Goal: Task Accomplishment & Management: Manage account settings

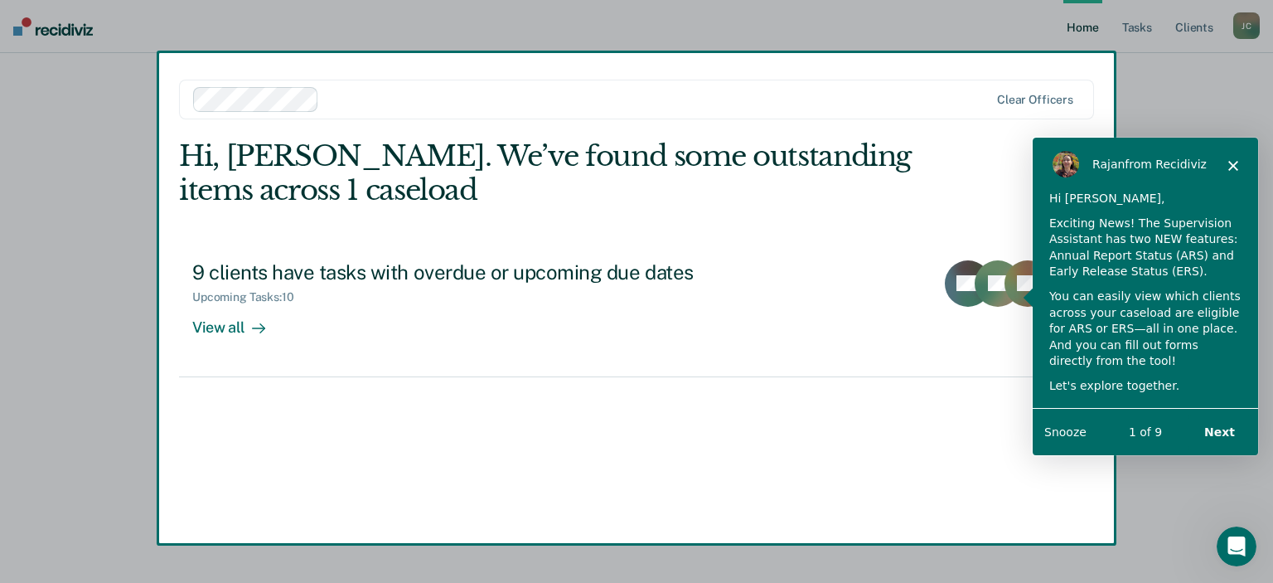
click at [1236, 151] on div "Rajan from Recidiviz" at bounding box center [1144, 162] width 225 height 53
click at [1237, 167] on div "Rajan from Recidiviz" at bounding box center [1144, 162] width 225 height 53
click at [1233, 167] on icon "Close" at bounding box center [1232, 164] width 10 height 10
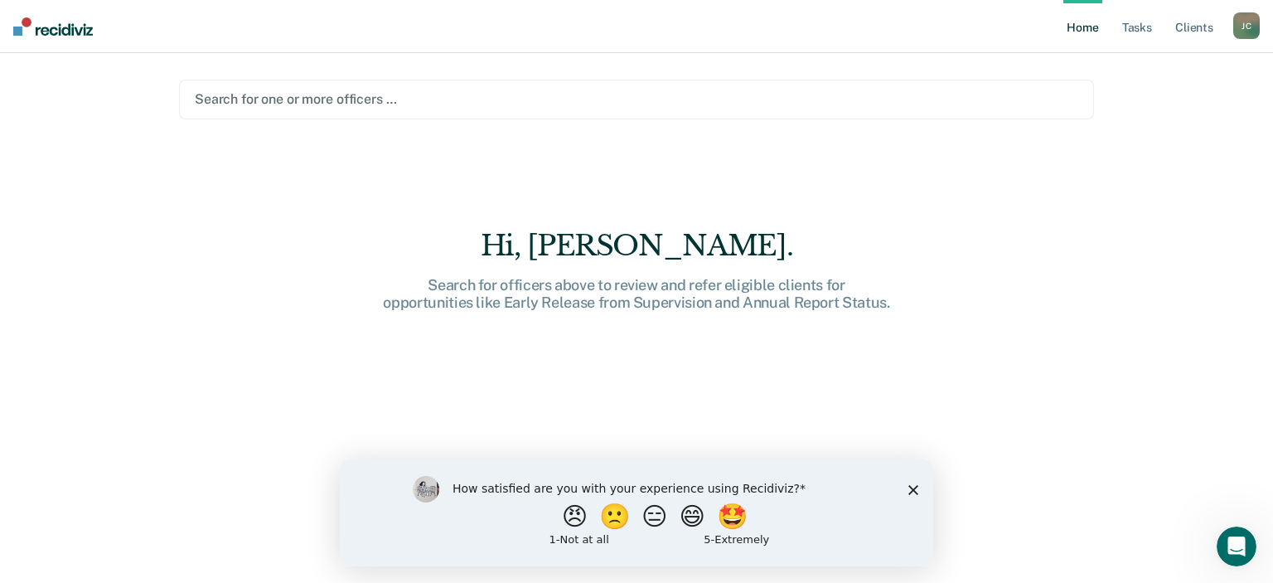
click at [1082, 34] on link "Home" at bounding box center [1082, 26] width 38 height 53
click at [1253, 22] on div "[PERSON_NAME]" at bounding box center [1246, 25] width 27 height 27
click at [1148, 111] on link "Log Out" at bounding box center [1179, 109] width 133 height 14
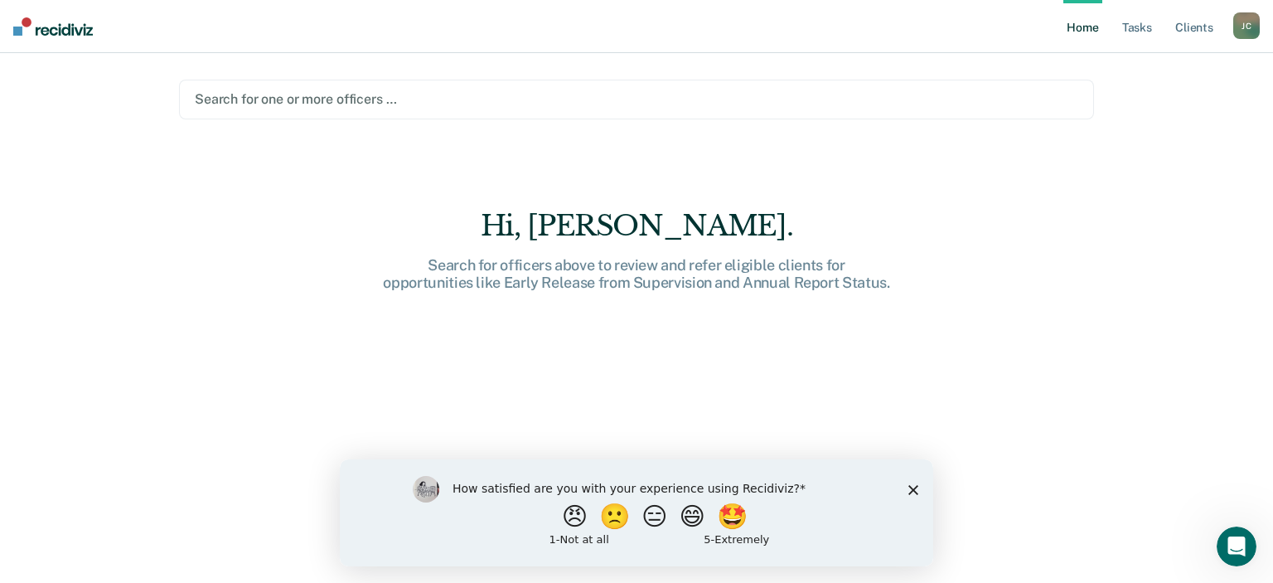
click at [1244, 39] on div "[PERSON_NAME]" at bounding box center [1246, 25] width 27 height 27
click at [1127, 115] on div "Profile How it works Log Out" at bounding box center [1180, 87] width 160 height 81
click at [1126, 115] on div "Profile How it works Log Out" at bounding box center [1180, 87] width 160 height 81
click at [1138, 104] on link "Log Out" at bounding box center [1179, 109] width 133 height 14
click at [1255, 27] on div "[PERSON_NAME]" at bounding box center [1246, 25] width 27 height 27
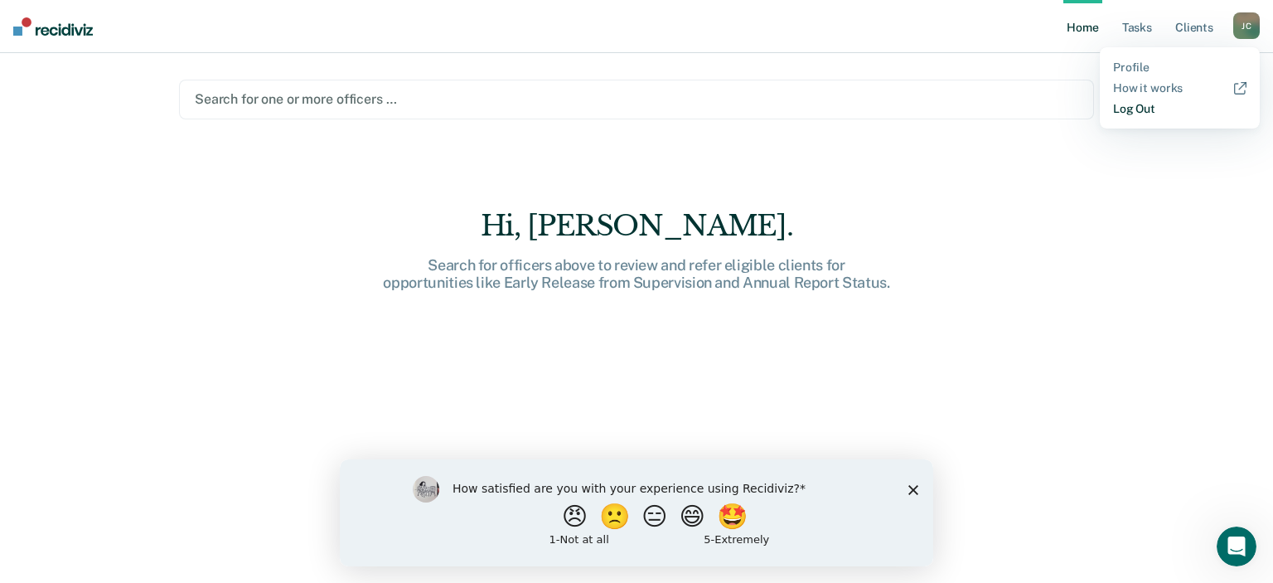
click at [1142, 104] on link "Log Out" at bounding box center [1179, 109] width 133 height 14
click at [1251, 30] on div "[PERSON_NAME]" at bounding box center [1246, 25] width 27 height 27
click at [1149, 118] on div "Profile How it works Log Out" at bounding box center [1180, 87] width 160 height 81
click at [760, 112] on div "Search for one or more officers …" at bounding box center [636, 100] width 915 height 40
click at [1081, 24] on link "Home" at bounding box center [1082, 26] width 38 height 53
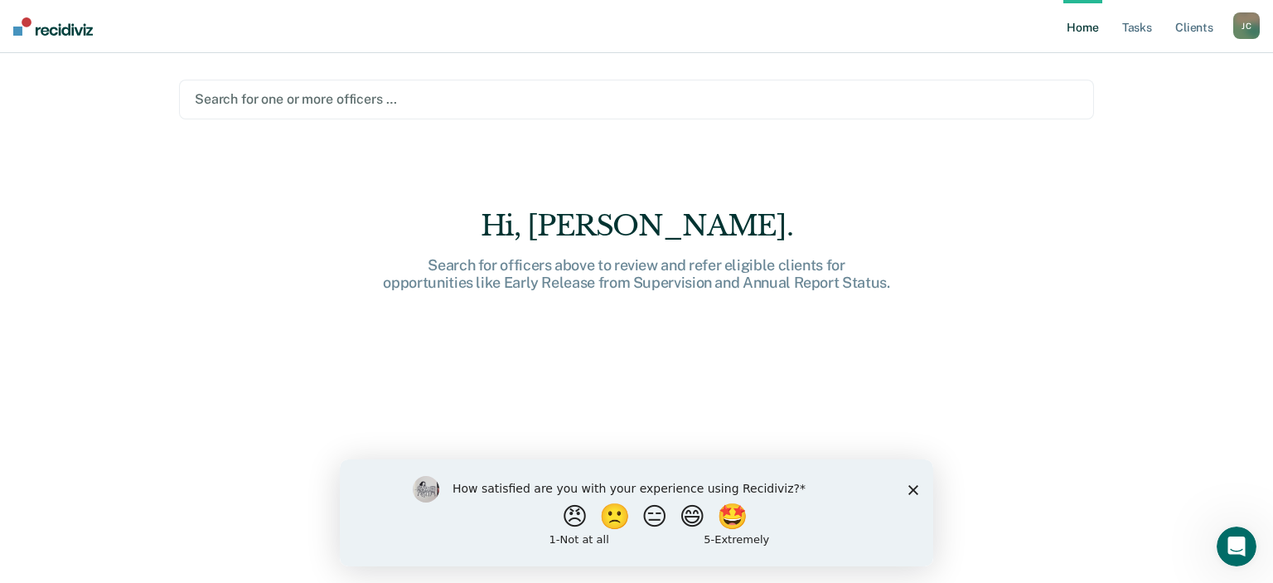
click at [913, 494] on icon "Close survey" at bounding box center [913, 489] width 10 height 10
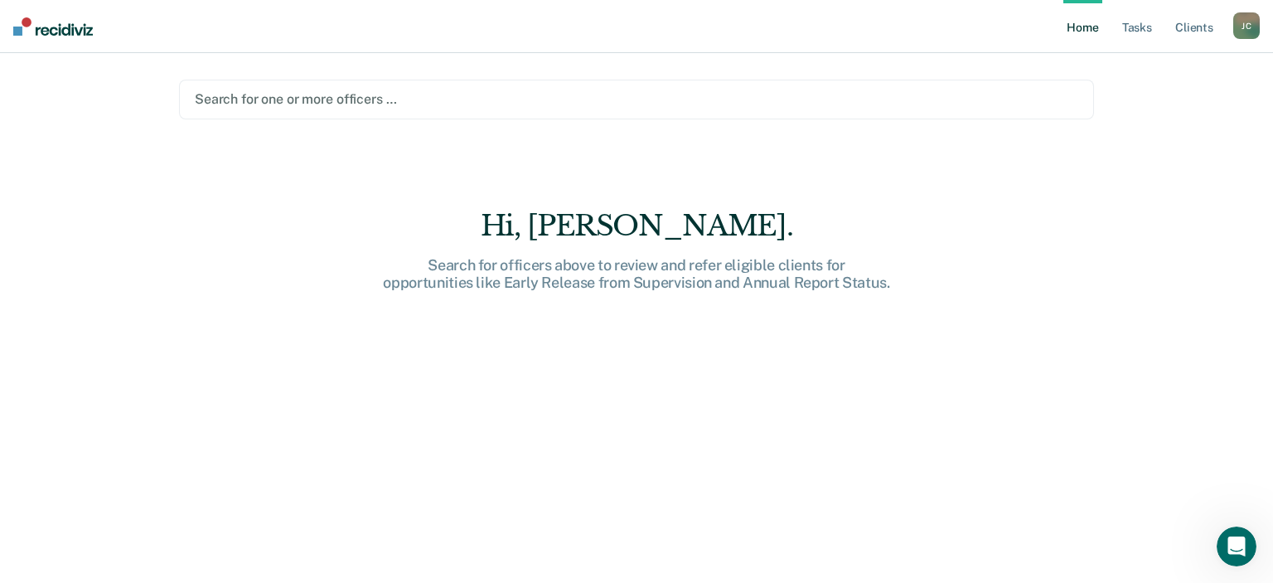
click at [1090, 31] on link "Home" at bounding box center [1082, 26] width 38 height 53
click at [1134, 31] on link "Tasks" at bounding box center [1137, 26] width 36 height 53
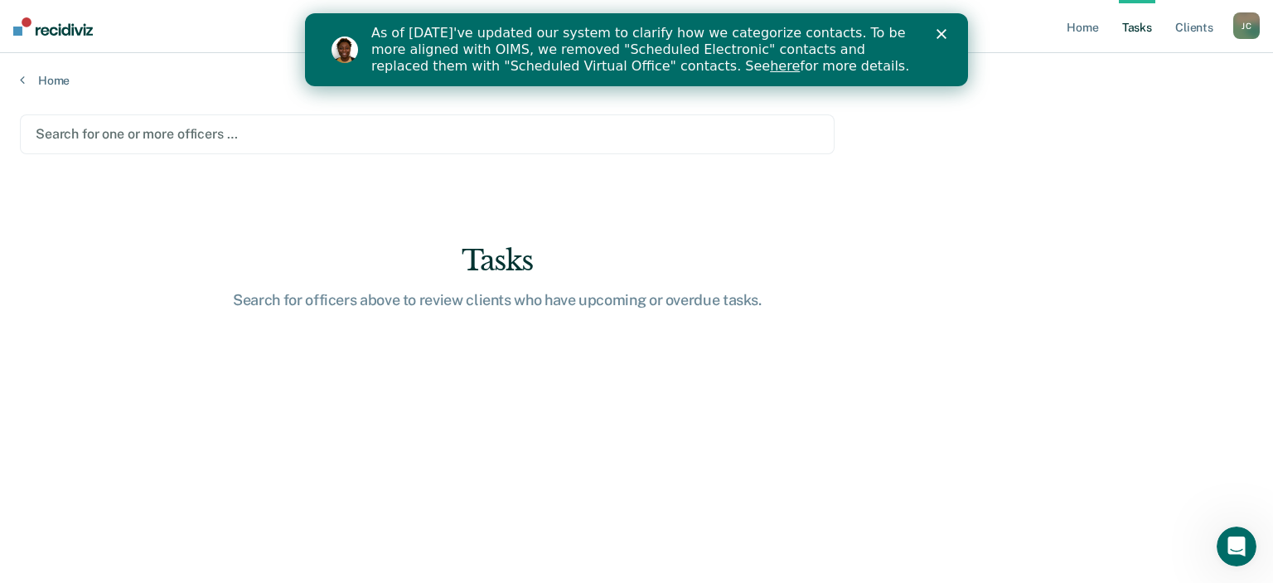
click at [941, 31] on icon "Close" at bounding box center [941, 34] width 10 height 10
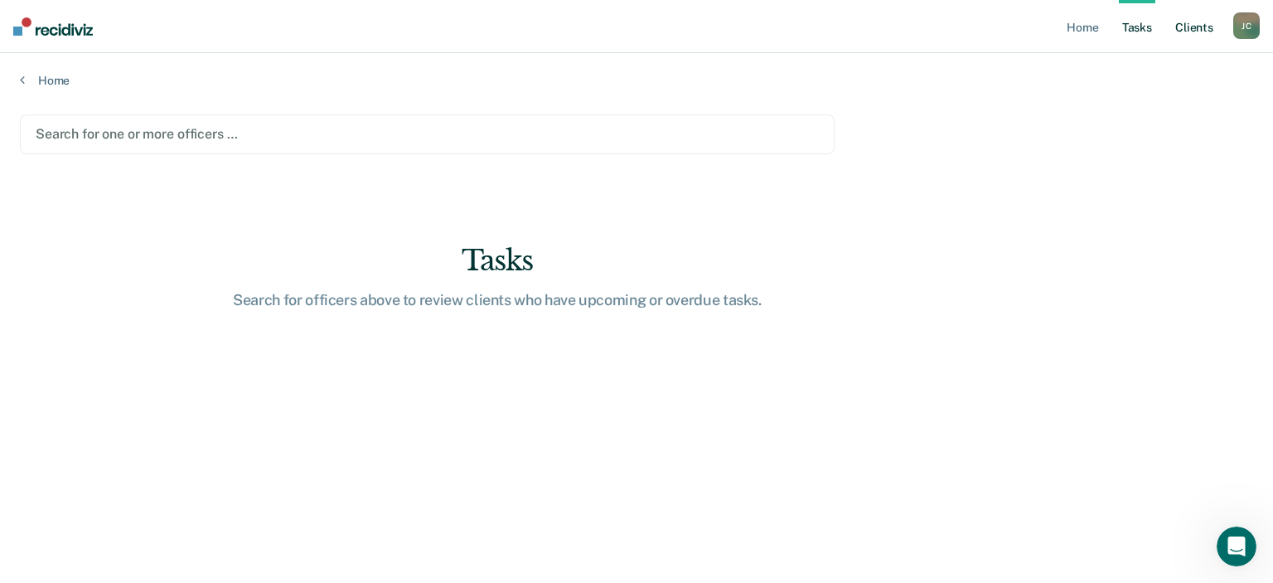
click at [1192, 29] on link "Client s" at bounding box center [1194, 26] width 45 height 53
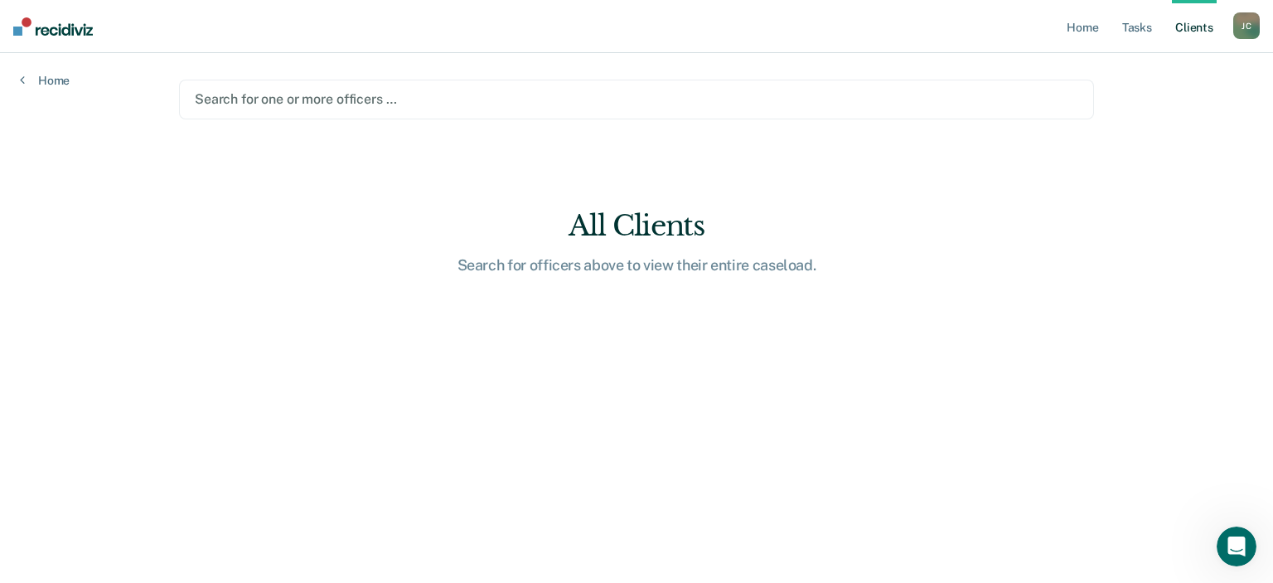
click at [1192, 29] on link "Client s" at bounding box center [1194, 26] width 45 height 53
click at [270, 103] on div at bounding box center [636, 98] width 883 height 19
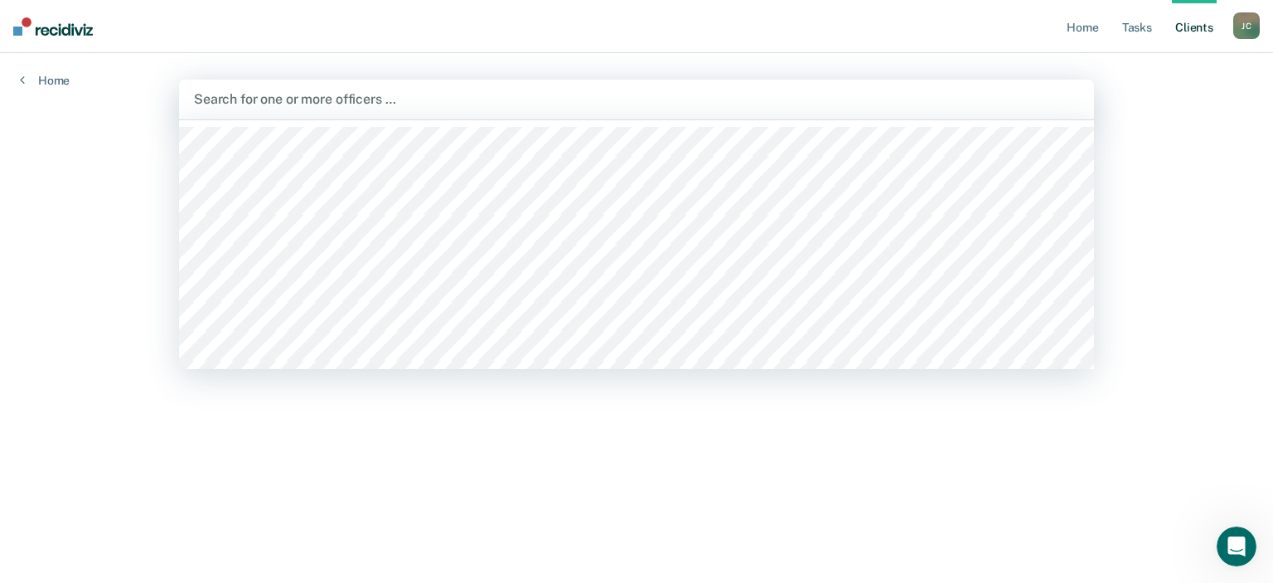
click at [113, 94] on div "Home Tasks Client s [PERSON_NAME] [PERSON_NAME] Profile How it works Log Out Ho…" at bounding box center [636, 291] width 1273 height 583
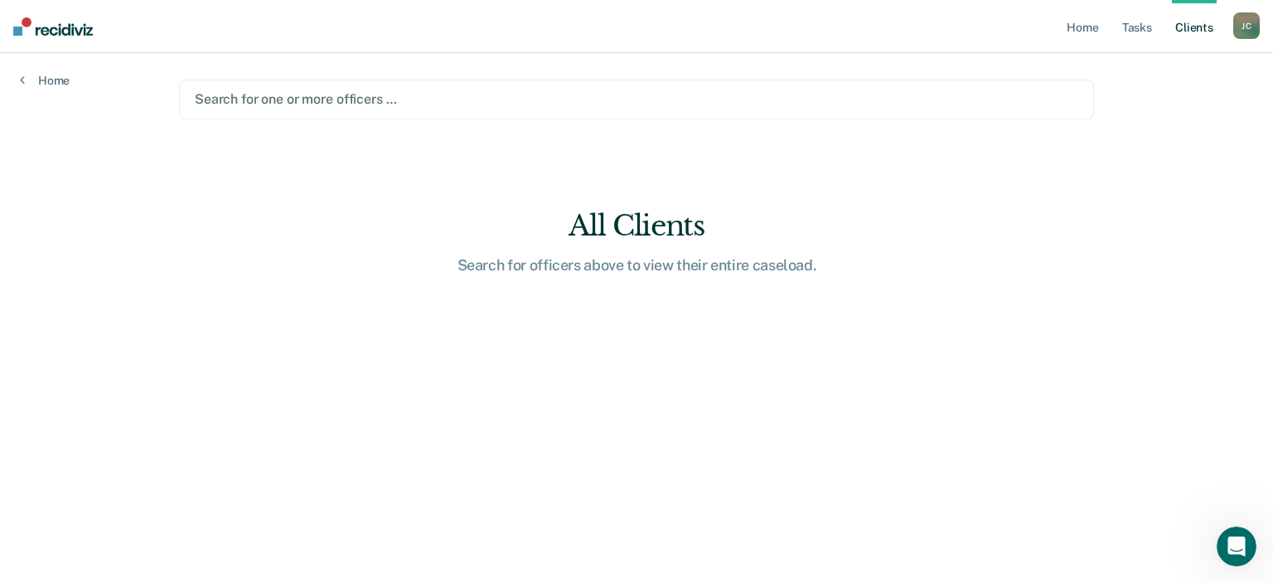
click at [423, 103] on div at bounding box center [636, 98] width 883 height 19
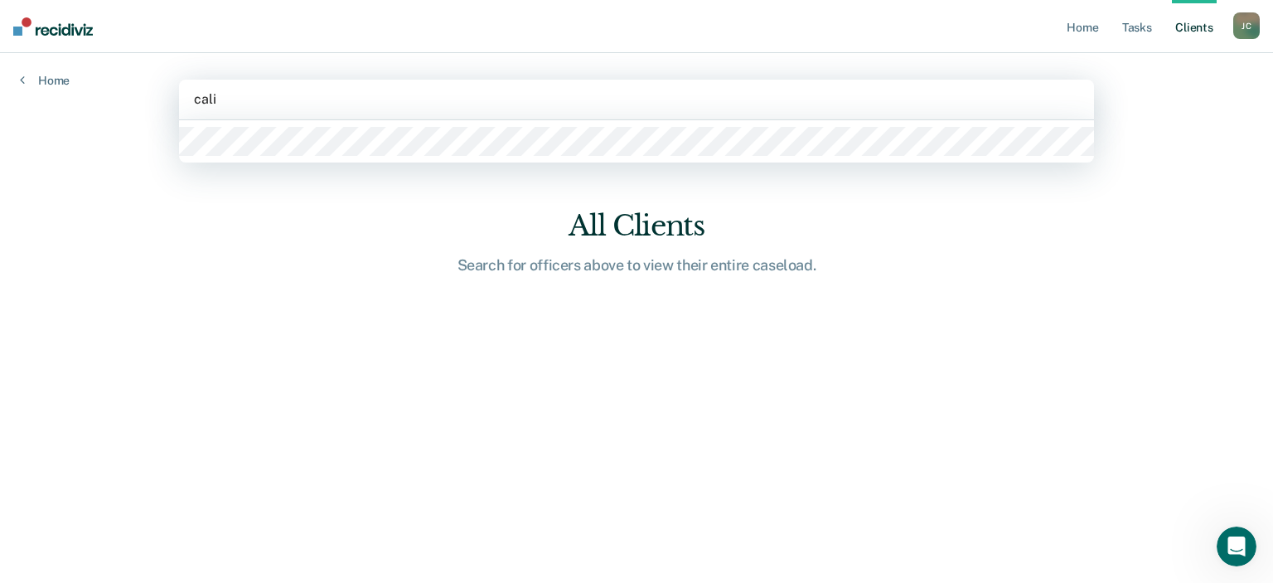
type input "[PERSON_NAME]"
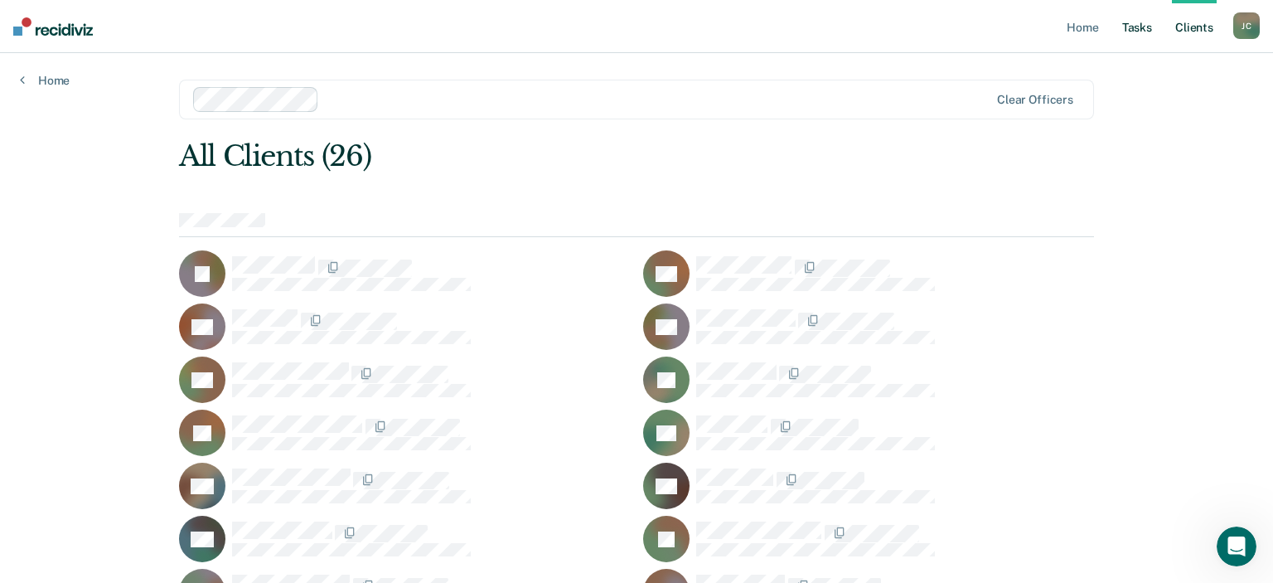
click at [1137, 28] on link "Tasks" at bounding box center [1137, 26] width 36 height 53
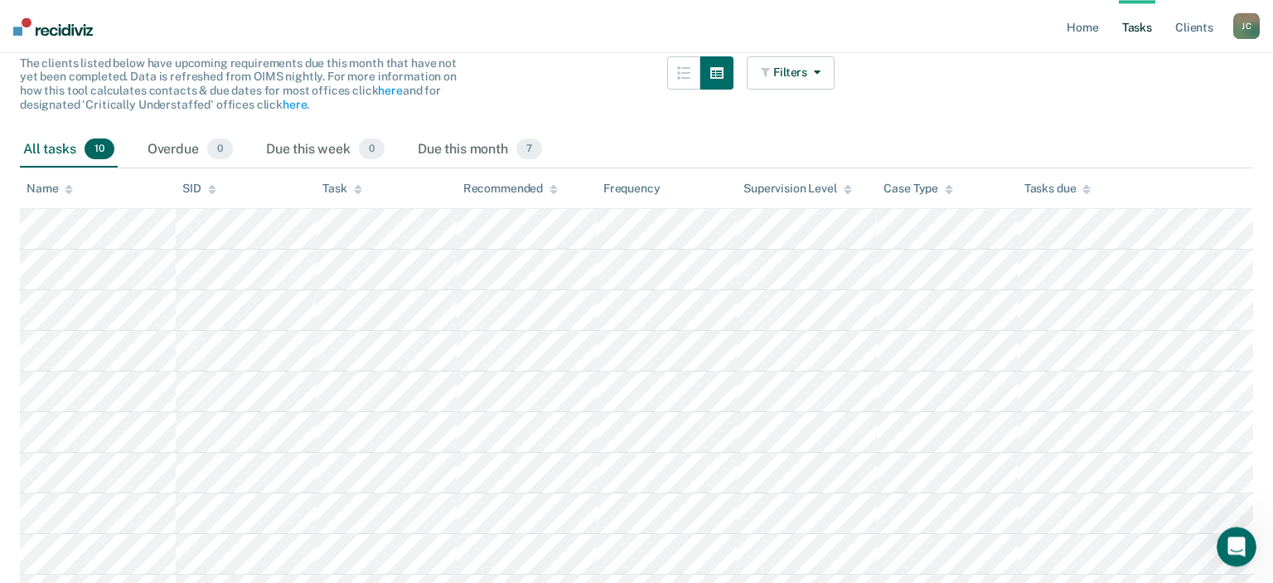
scroll to position [175, 0]
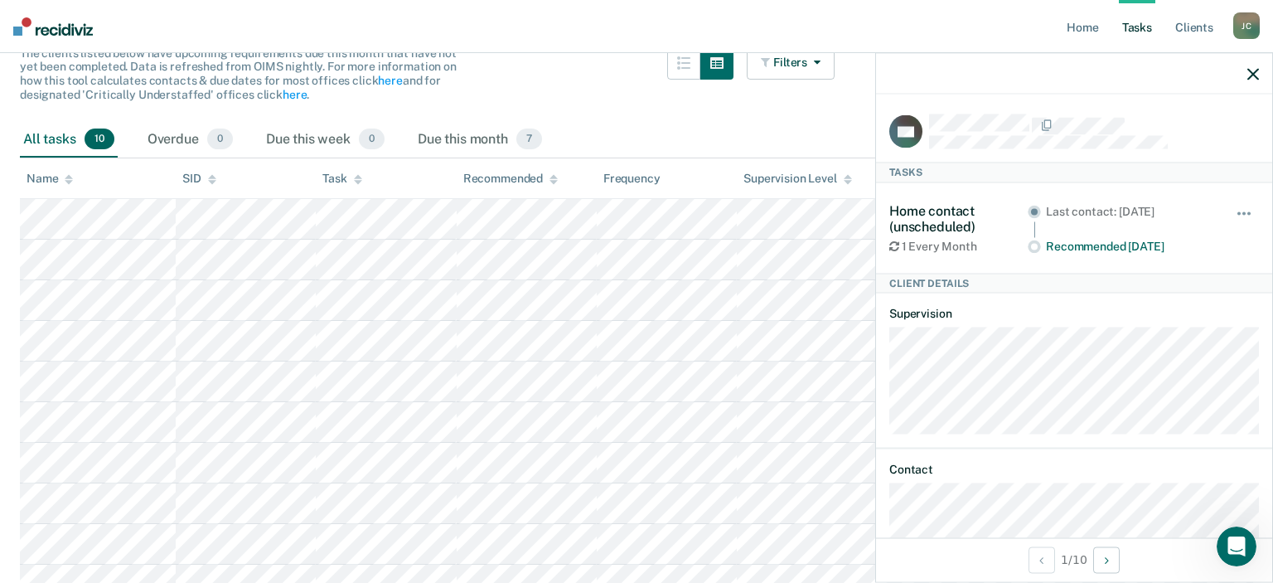
click at [1259, 68] on div at bounding box center [1074, 73] width 396 height 41
click at [1255, 69] on icon "button" at bounding box center [1253, 74] width 12 height 12
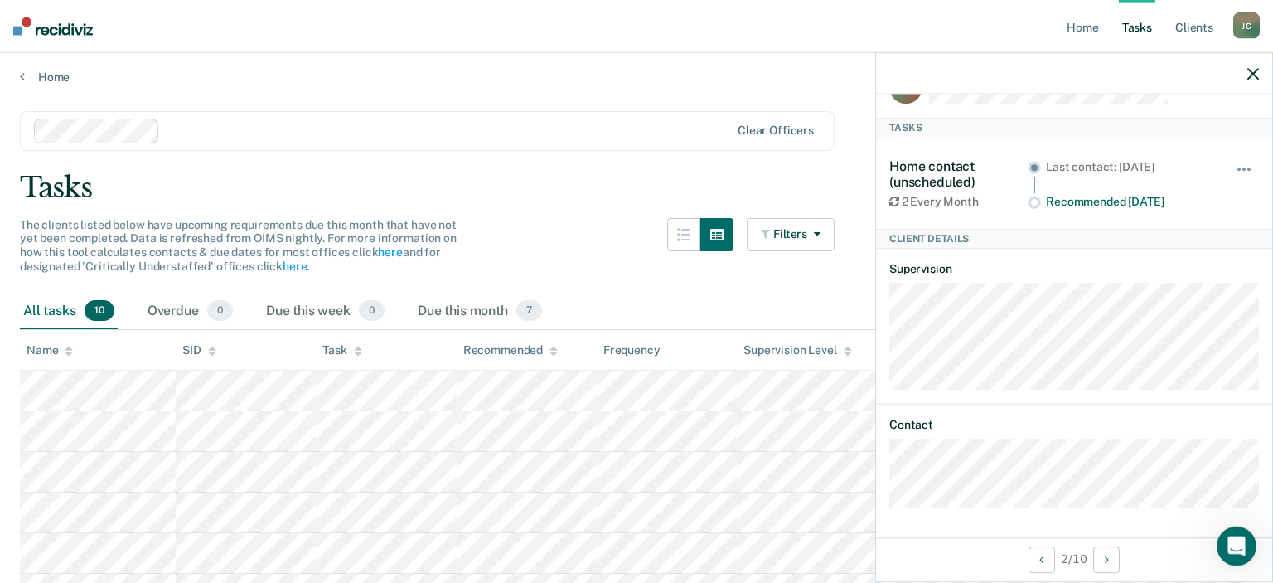
scroll to position [0, 0]
click at [1250, 70] on icon "button" at bounding box center [1253, 74] width 12 height 12
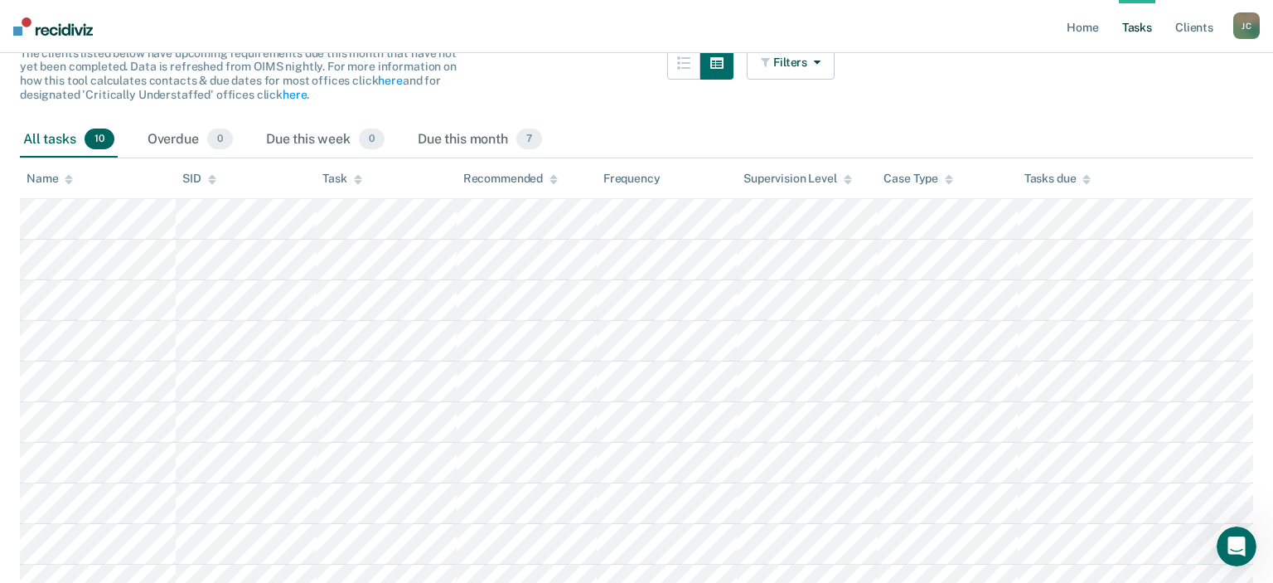
scroll to position [262, 0]
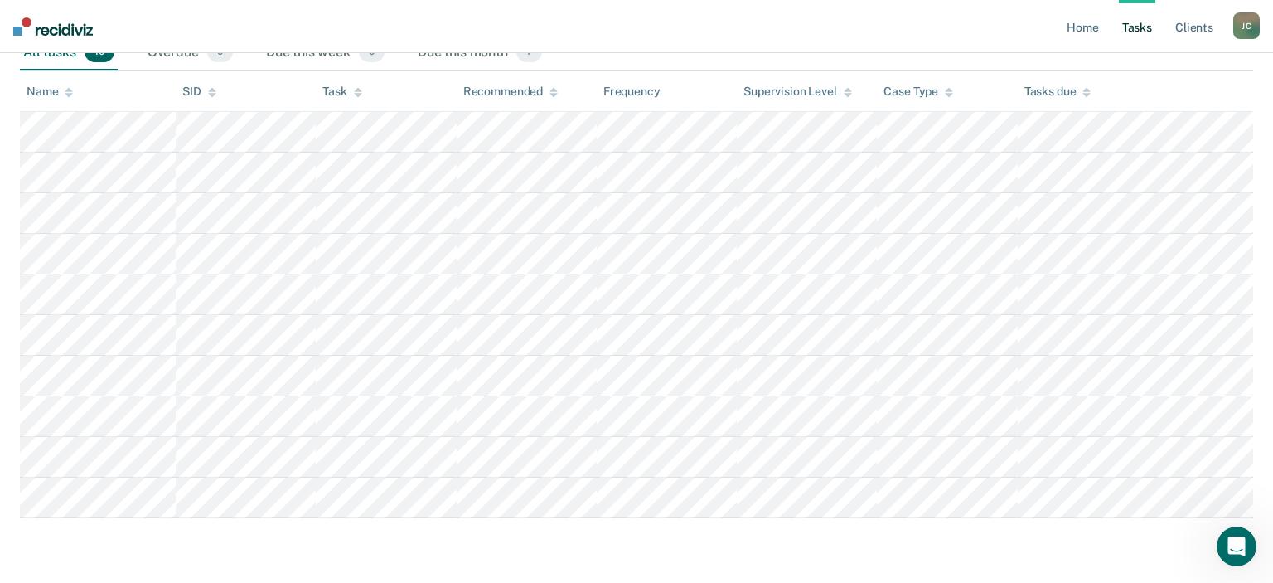
click at [1087, 89] on icon at bounding box center [1086, 89] width 8 height 4
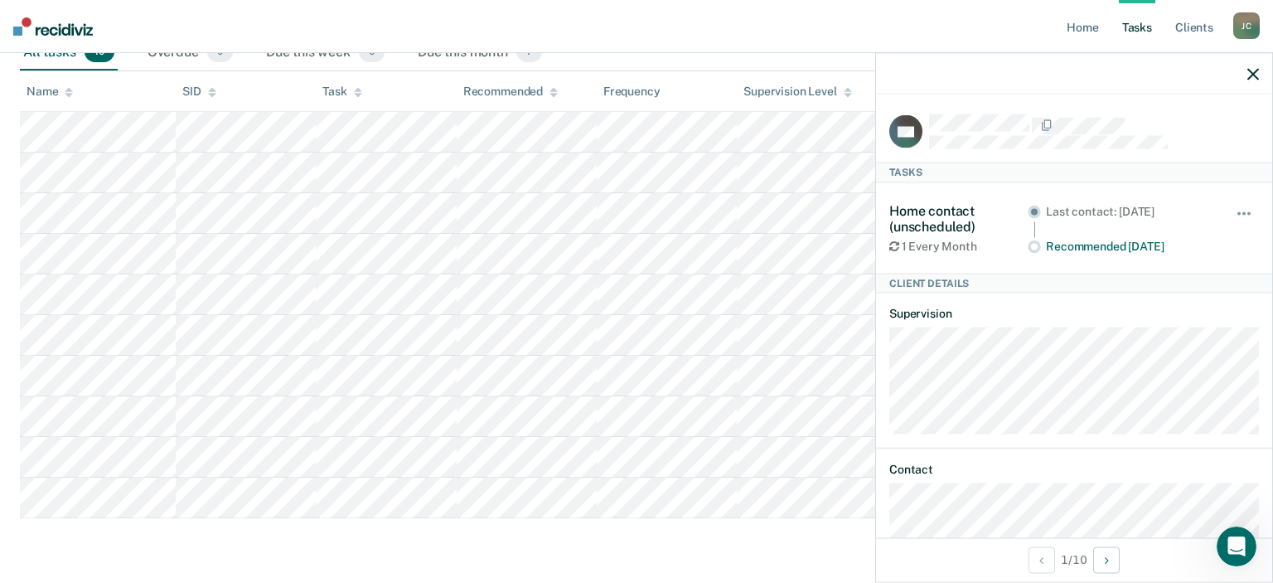
click at [1261, 69] on div at bounding box center [1074, 73] width 396 height 41
click at [1257, 77] on icon "button" at bounding box center [1253, 74] width 12 height 12
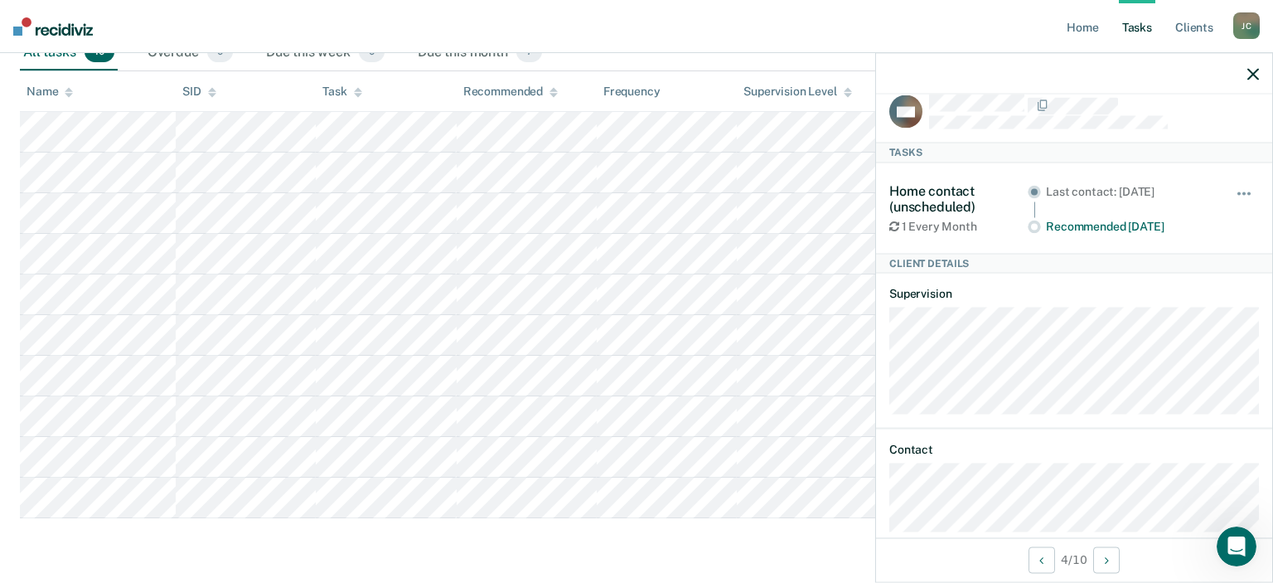
scroll to position [0, 0]
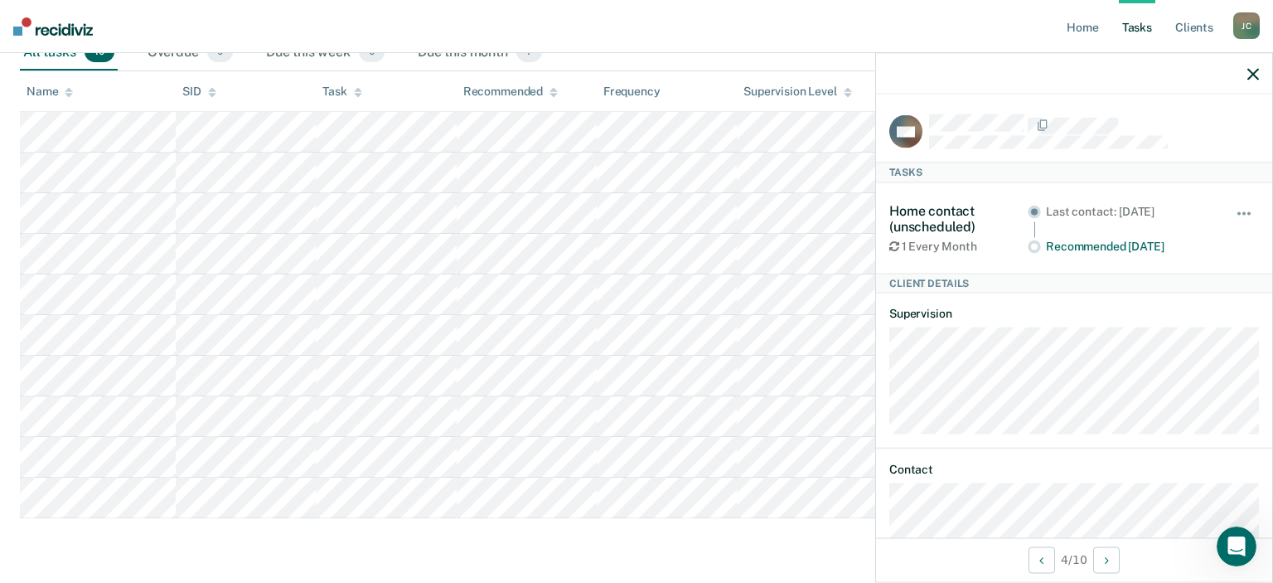
click at [1257, 75] on icon "button" at bounding box center [1253, 74] width 12 height 12
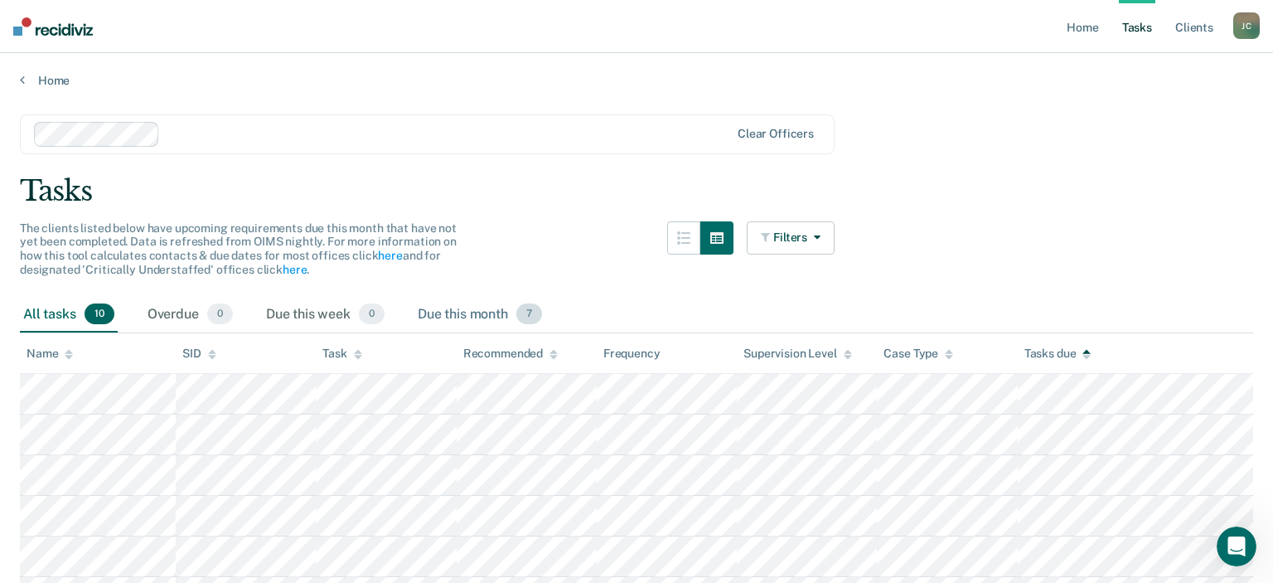
click at [496, 313] on div "Due this month 7" at bounding box center [479, 315] width 131 height 36
